Goal: Check status: Check status

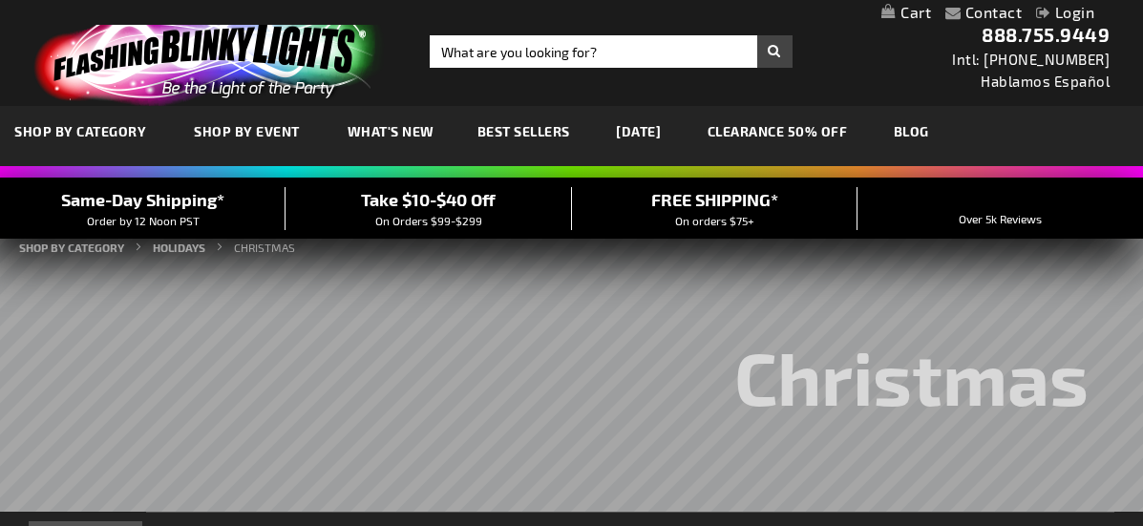
type input "[EMAIL_ADDRESS][DOMAIN_NAME]"
click at [1091, 13] on link "Login" at bounding box center [1065, 12] width 58 height 18
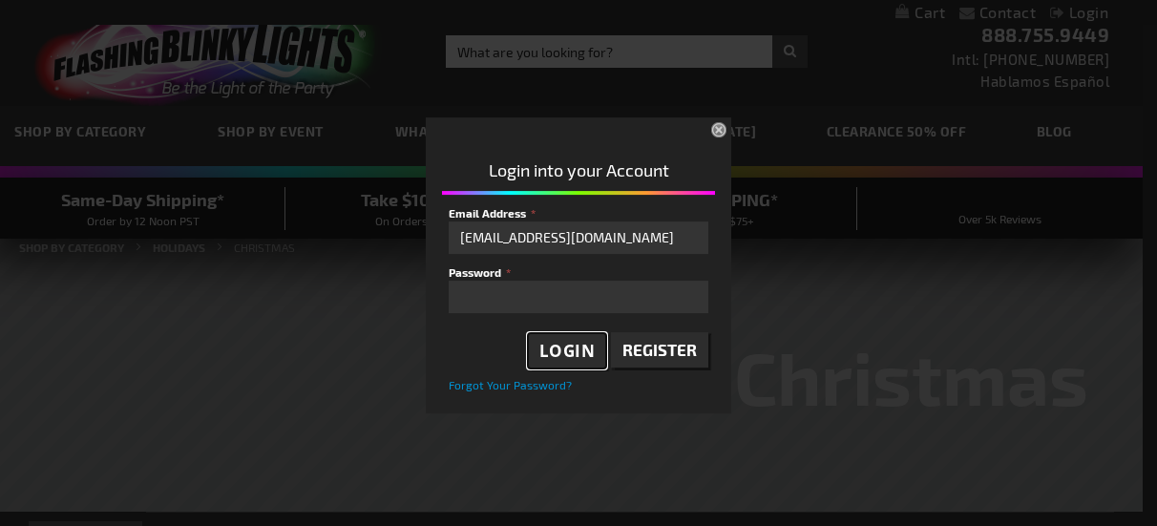
click at [561, 349] on span "Login" at bounding box center [568, 351] width 56 height 22
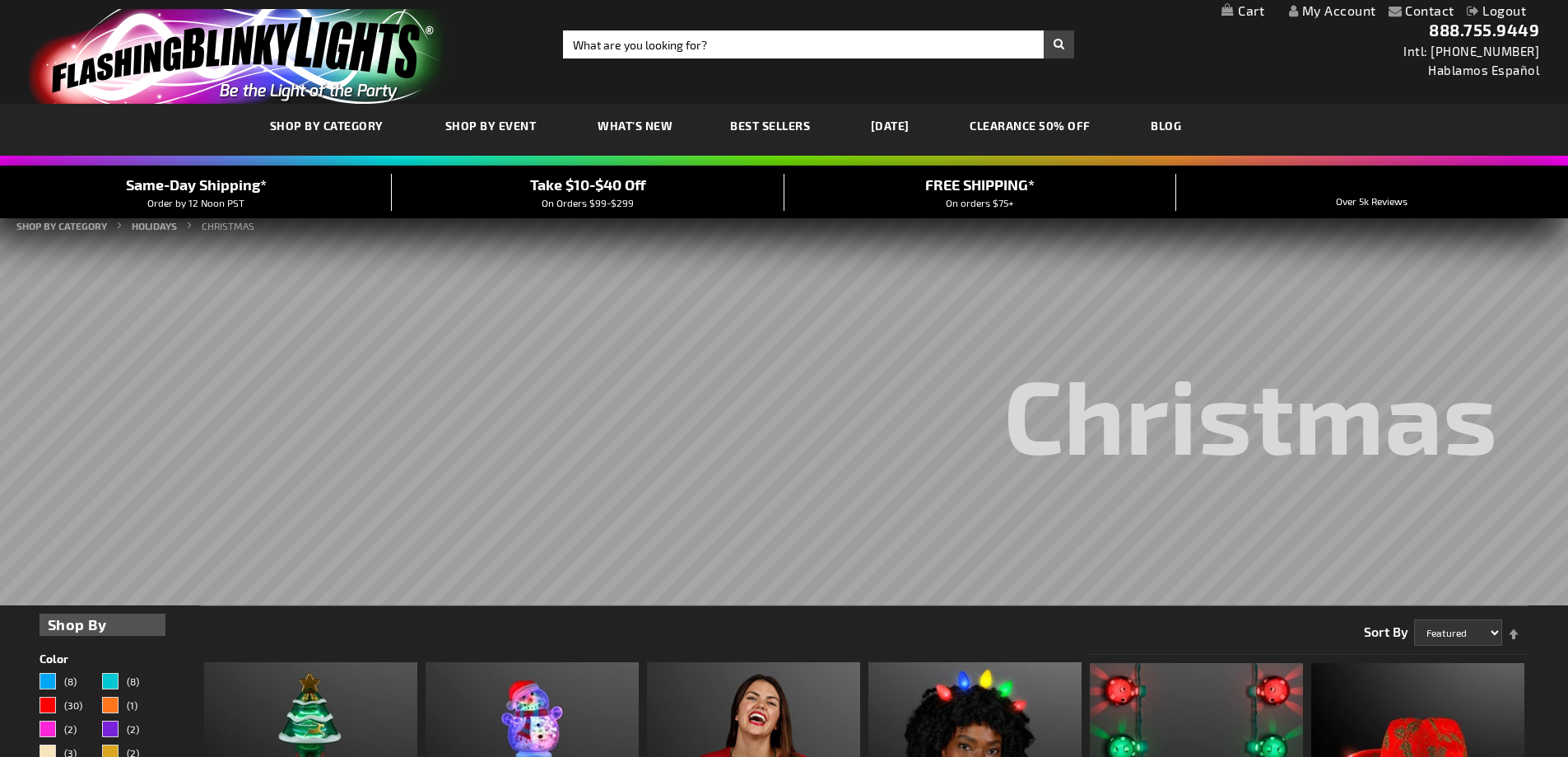
click at [1328, 13] on link "My Account" at bounding box center [1332, 10] width 87 height 16
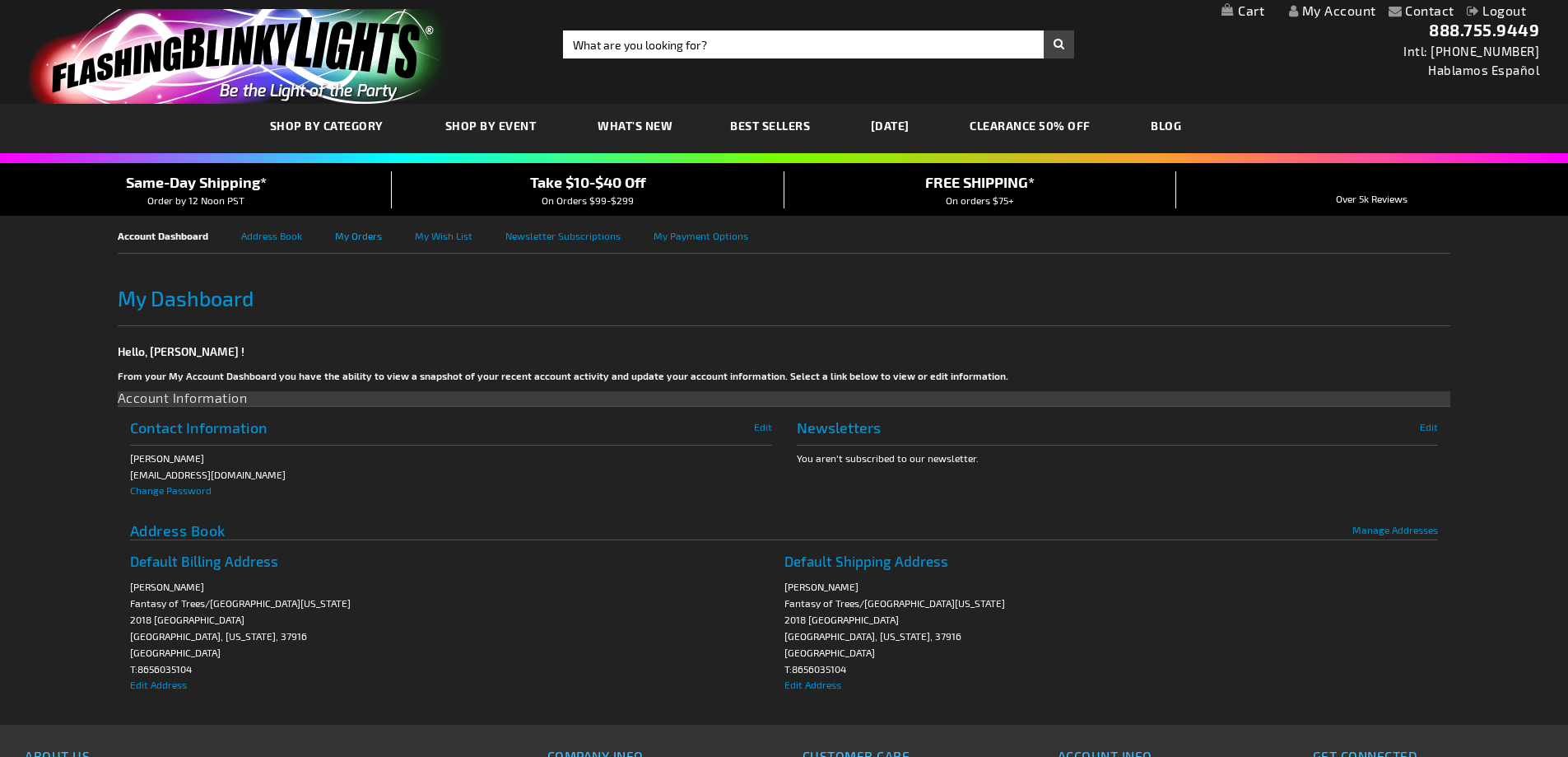
click at [354, 234] on link "My Orders" at bounding box center [375, 234] width 80 height 37
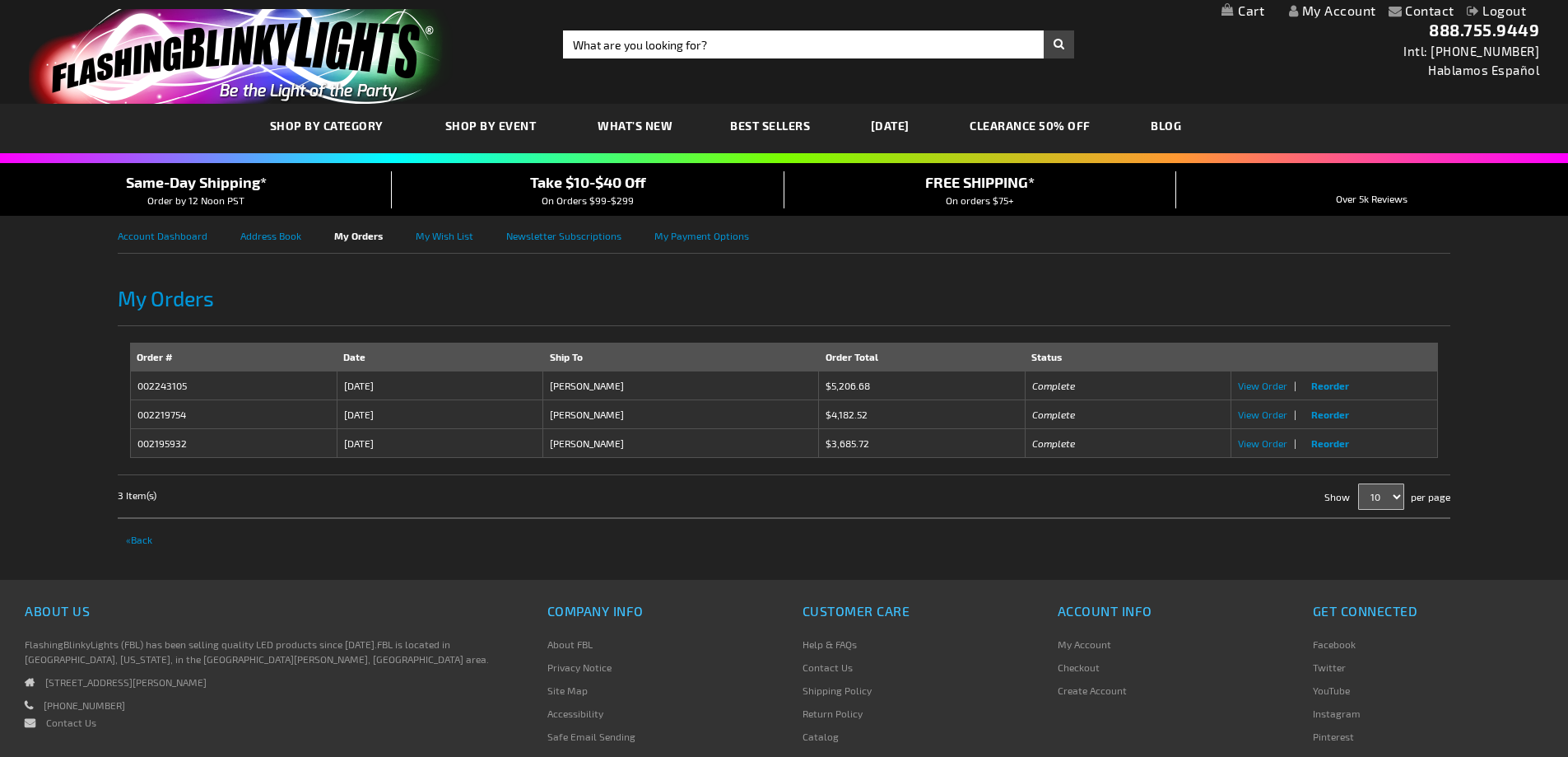
click at [169, 390] on td "002243105" at bounding box center [234, 385] width 207 height 28
click at [1268, 386] on span "View Order" at bounding box center [1262, 385] width 49 height 11
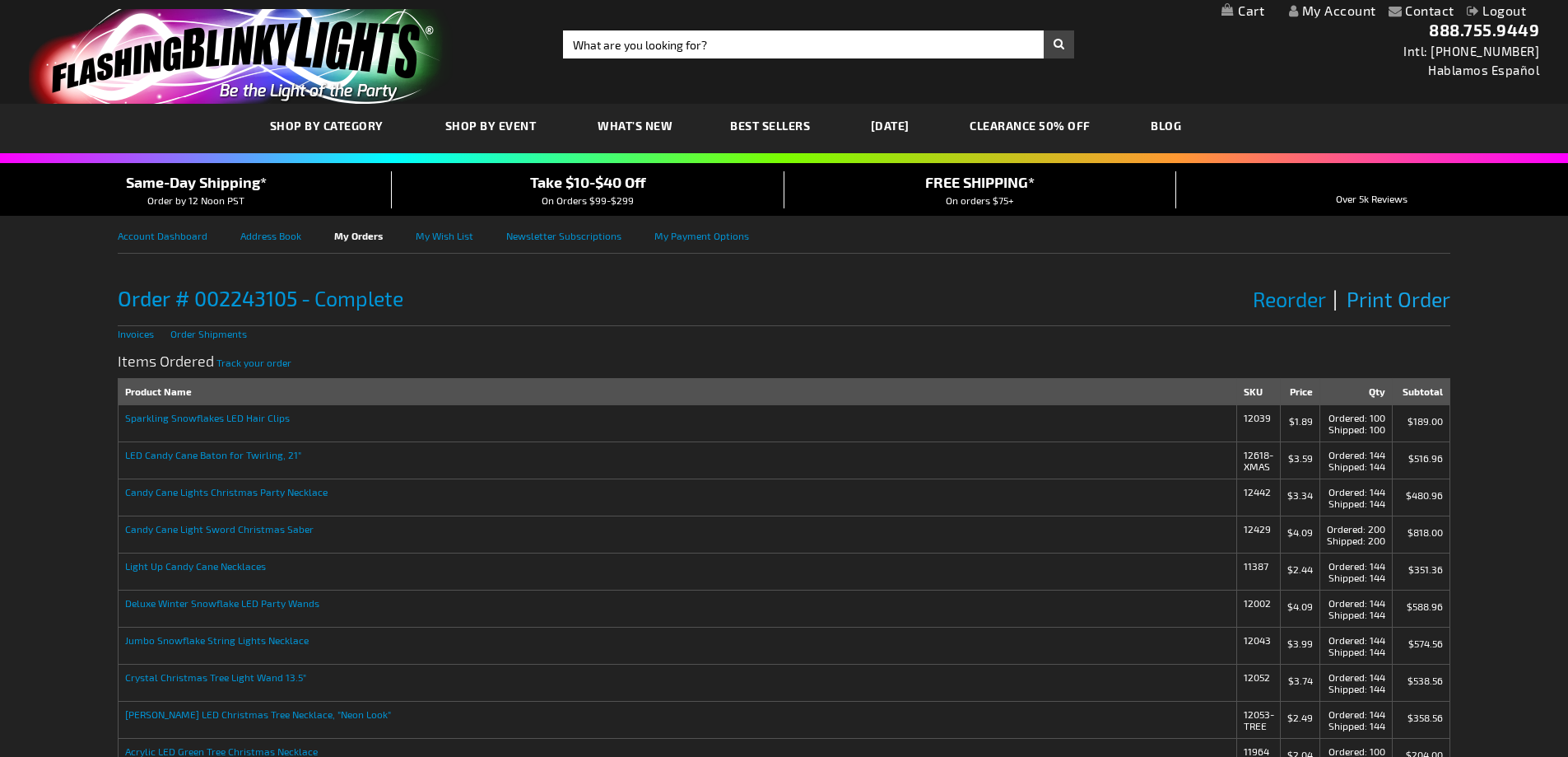
click at [1402, 303] on span "Print Order" at bounding box center [1398, 298] width 103 height 25
